Goal: Share content

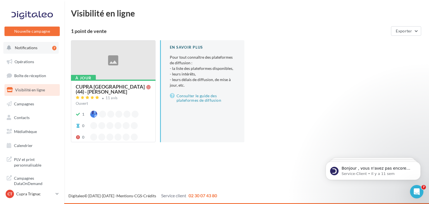
click at [25, 51] on button "Notifications 7" at bounding box center [30, 48] width 55 height 12
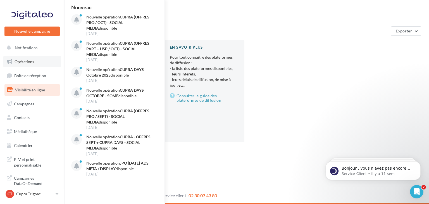
click at [27, 63] on span "Opérations" at bounding box center [25, 61] width 20 height 5
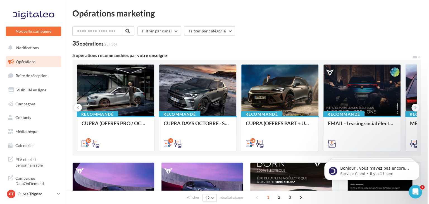
scroll to position [28, 0]
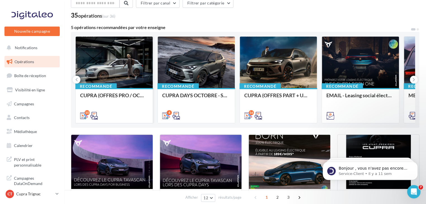
click at [107, 103] on div "CUPRA (OFFRES PRO / OCT) - SOCIAL MEDIA" at bounding box center [114, 104] width 68 height 25
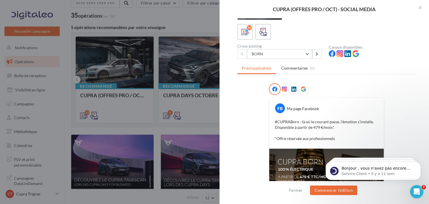
scroll to position [0, 0]
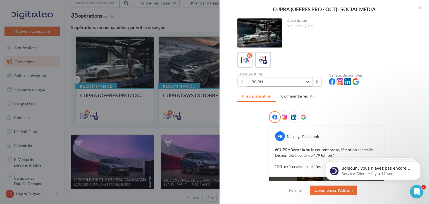
click at [283, 83] on button "BORN" at bounding box center [279, 82] width 65 height 10
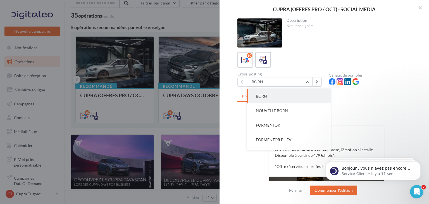
click at [283, 108] on button "NOUVELLE BORN" at bounding box center [289, 110] width 84 height 15
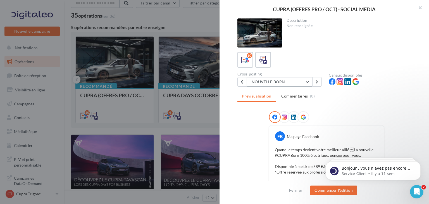
click at [264, 81] on button "NOUVELLE BORN" at bounding box center [279, 82] width 65 height 10
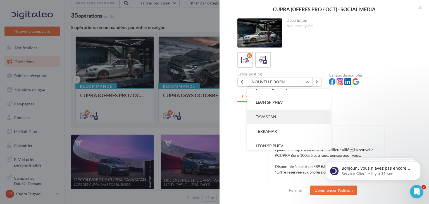
scroll to position [84, 0]
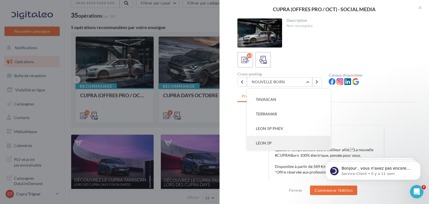
click at [280, 143] on button "LEON 5P" at bounding box center [289, 143] width 84 height 15
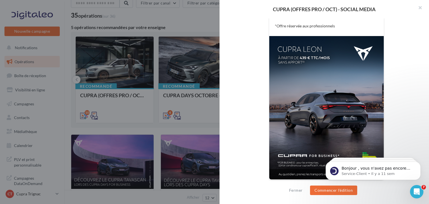
scroll to position [34, 0]
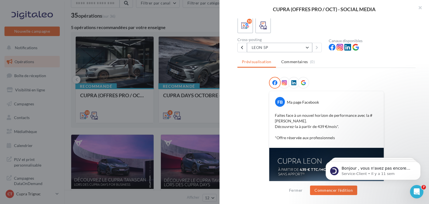
click at [277, 47] on button "LEON 5P" at bounding box center [279, 48] width 65 height 10
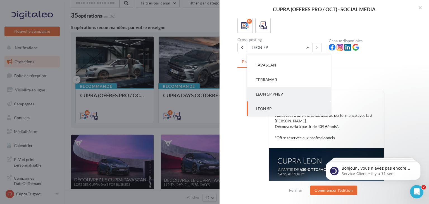
click at [283, 95] on button "LEON 5P PHEV" at bounding box center [289, 94] width 84 height 15
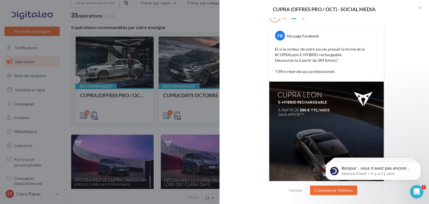
scroll to position [146, 0]
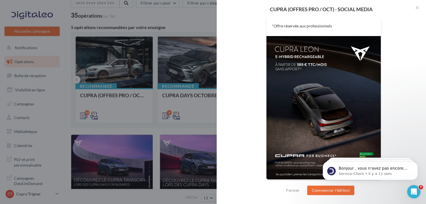
click at [168, 70] on div at bounding box center [213, 102] width 426 height 204
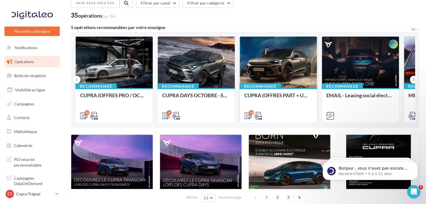
click at [269, 104] on div "CUPRA (OFFRES PART + USP / OCT) - SOCIAL MEDIA" at bounding box center [278, 104] width 68 height 25
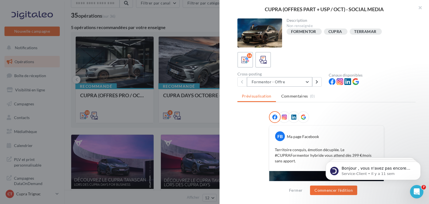
click at [290, 79] on button "Formentor - Offre" at bounding box center [279, 82] width 65 height 10
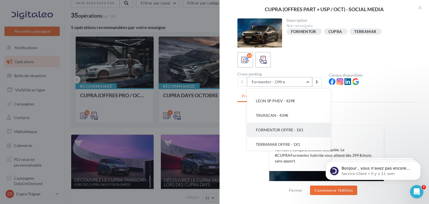
scroll to position [87, 0]
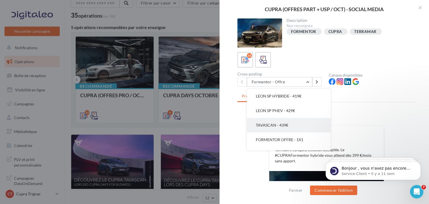
click at [302, 124] on button "TAVASCAN - 439€" at bounding box center [289, 125] width 84 height 15
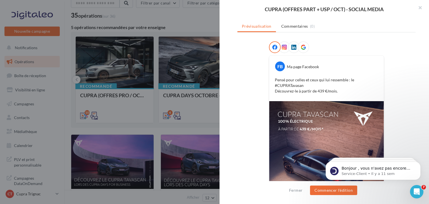
scroll to position [23, 0]
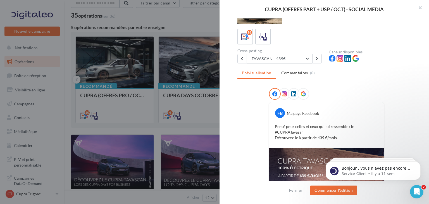
click at [260, 57] on button "TAVASCAN - 439€" at bounding box center [279, 59] width 65 height 10
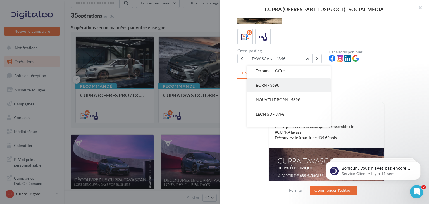
scroll to position [3, 0]
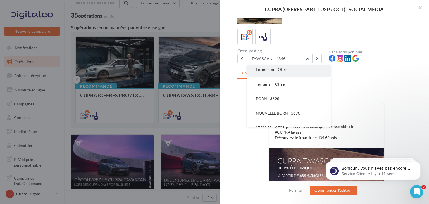
click at [282, 75] on button "Formentor - Offre" at bounding box center [289, 69] width 84 height 15
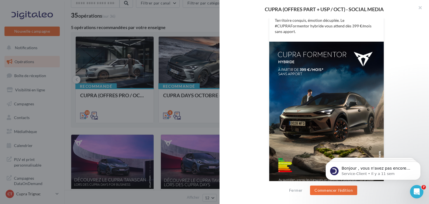
scroll to position [46, 0]
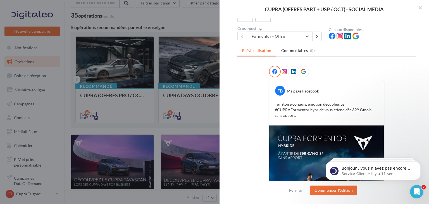
click at [281, 40] on button "Formentor - Offre" at bounding box center [279, 37] width 65 height 10
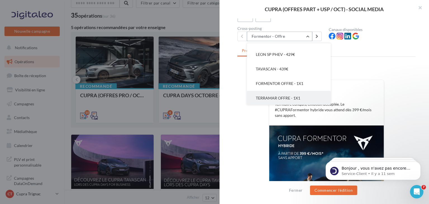
scroll to position [112, 0]
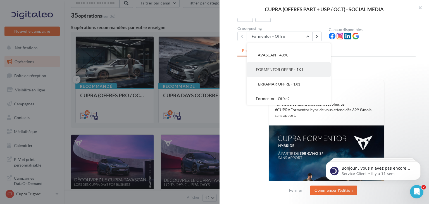
click at [290, 66] on button "FORMENTOR OFFRE - 1X1" at bounding box center [289, 69] width 84 height 15
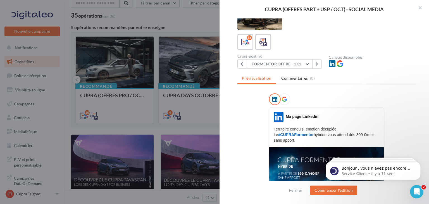
scroll to position [0, 0]
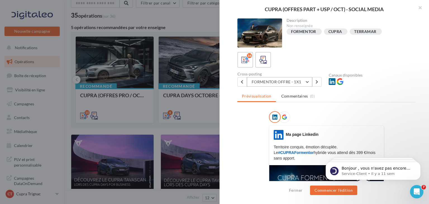
click at [290, 82] on button "FORMENTOR OFFRE - 1X1" at bounding box center [279, 82] width 65 height 10
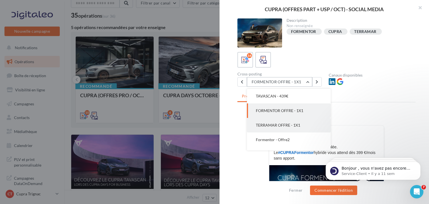
scroll to position [171, 0]
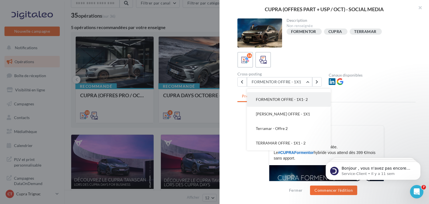
click at [291, 100] on span "FORMENTOR OFFRE - 1X1- 2" at bounding box center [282, 99] width 52 height 5
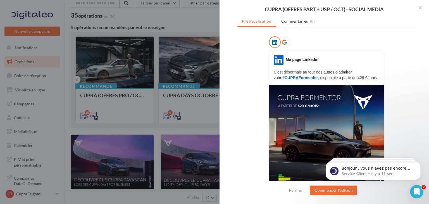
scroll to position [0, 0]
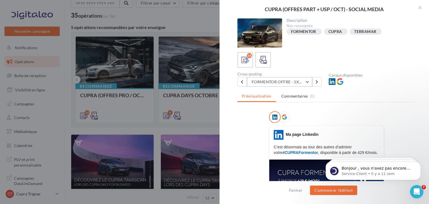
click at [284, 82] on button "FORMENTOR OFFRE - 1X1- 2" at bounding box center [279, 82] width 65 height 10
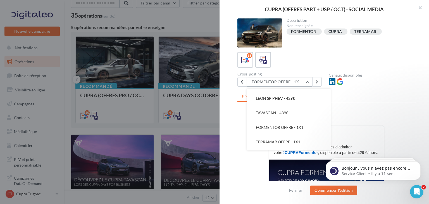
scroll to position [87, 0]
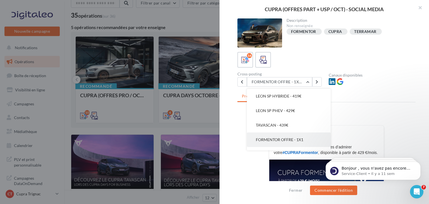
click at [291, 136] on button "FORMENTOR OFFRE - 1X1" at bounding box center [289, 139] width 84 height 15
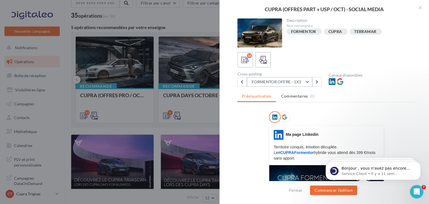
drag, startPoint x: 290, startPoint y: 86, endPoint x: 293, endPoint y: 93, distance: 7.8
click at [290, 86] on button "FORMENTOR OFFRE - 1X1" at bounding box center [279, 82] width 65 height 10
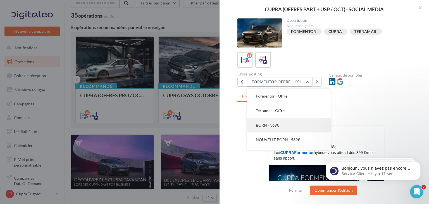
scroll to position [0, 0]
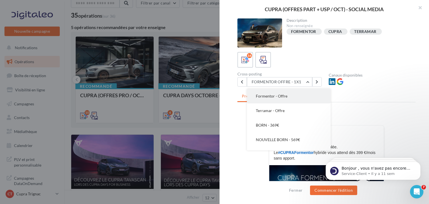
click at [292, 102] on button "Formentor - Offre" at bounding box center [289, 96] width 84 height 15
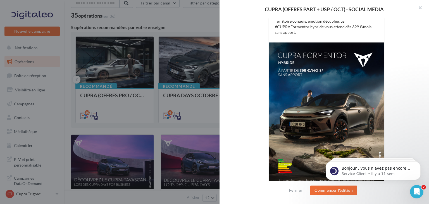
scroll to position [129, 0]
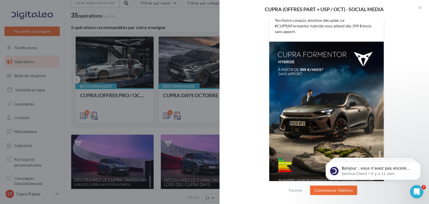
click at [169, 72] on div at bounding box center [214, 102] width 429 height 204
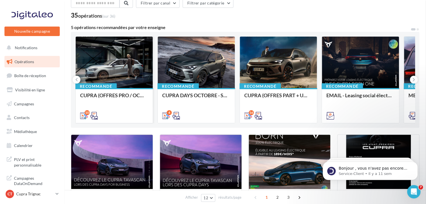
click at [127, 110] on div "10" at bounding box center [114, 115] width 77 height 16
drag, startPoint x: 137, startPoint y: 110, endPoint x: 141, endPoint y: 108, distance: 3.6
click at [137, 110] on div "10" at bounding box center [114, 115] width 77 height 16
click at [116, 70] on div at bounding box center [114, 63] width 77 height 52
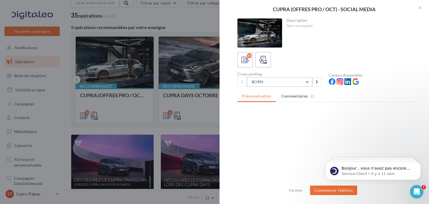
click at [287, 81] on button "BORN" at bounding box center [279, 82] width 65 height 10
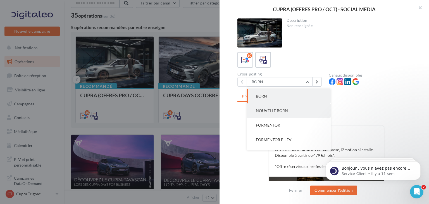
click at [297, 115] on button "NOUVELLE BORN" at bounding box center [289, 110] width 84 height 15
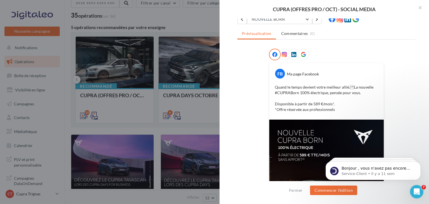
scroll to position [62, 0]
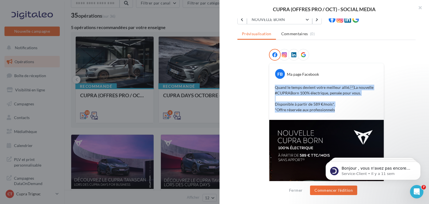
drag, startPoint x: 334, startPoint y: 110, endPoint x: 270, endPoint y: 87, distance: 68.7
click at [269, 87] on div "FB Ma page Facebook Quand le temps devient votre meilleur allié.La nouvelle #C…" at bounding box center [326, 91] width 115 height 57
copy p "Quand le temps devient votre meilleur allié.La nouvelle #CUPRABorn 100% électr…"
